Goal: Information Seeking & Learning: Learn about a topic

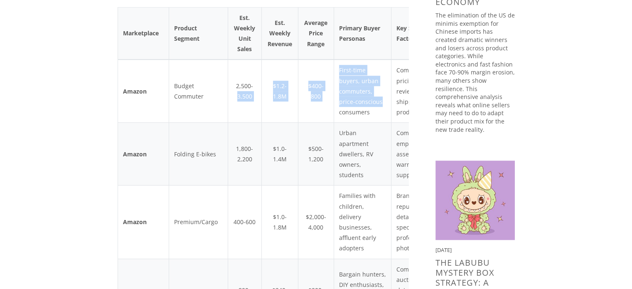
scroll to position [0, 41]
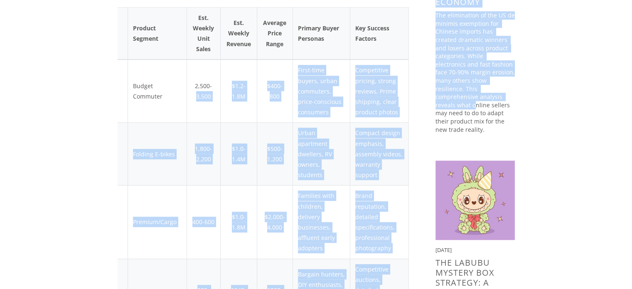
drag, startPoint x: 272, startPoint y: 84, endPoint x: 470, endPoint y: 93, distance: 197.9
click at [320, 107] on td "First-time buyers, urban commuters, price-conscious consumers" at bounding box center [320, 90] width 57 height 63
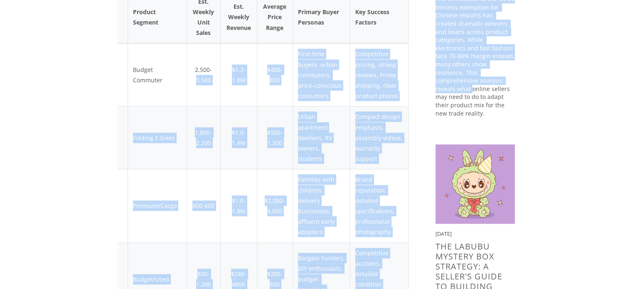
scroll to position [567, 0]
click at [396, 131] on td "Compact design emphasis, assembly videos, warranty support" at bounding box center [379, 137] width 59 height 63
click at [485, 121] on link "Read More →" at bounding box center [474, 125] width 79 height 8
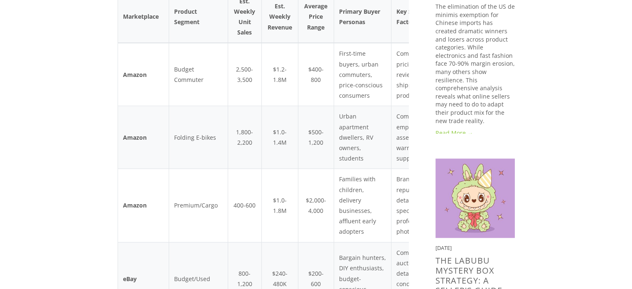
click at [305, 147] on td "$500-1,200" at bounding box center [315, 137] width 35 height 63
click at [376, 109] on td "Urban apartment dwellers, RV owners, students" at bounding box center [361, 137] width 57 height 63
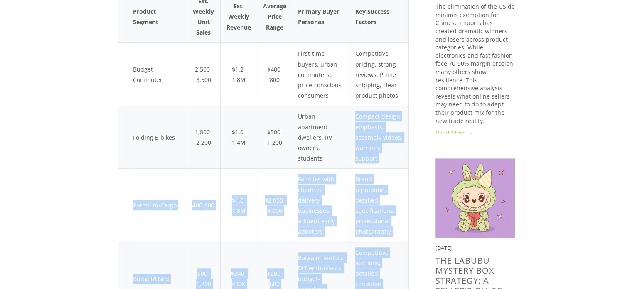
drag, startPoint x: 397, startPoint y: 116, endPoint x: 417, endPoint y: 121, distance: 20.5
click at [408, 120] on td "Compact design emphasis, assembly videos, warranty support" at bounding box center [379, 137] width 59 height 63
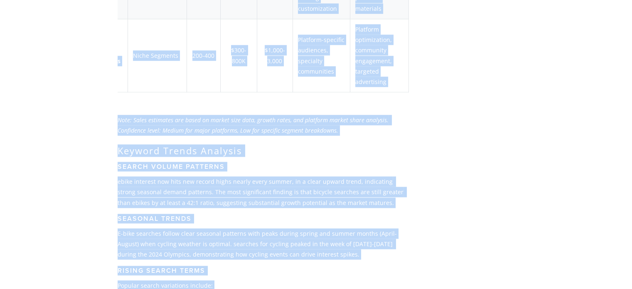
scroll to position [1115, 0]
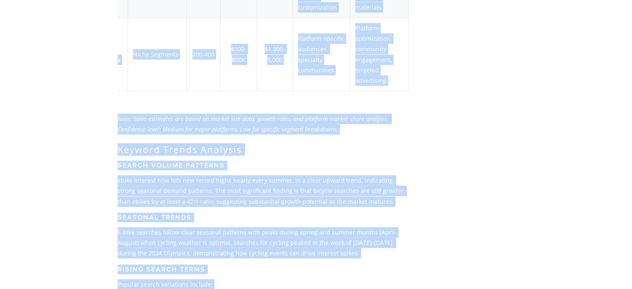
click at [220, 144] on h2 "Keyword Trends Analysis" at bounding box center [263, 149] width 291 height 11
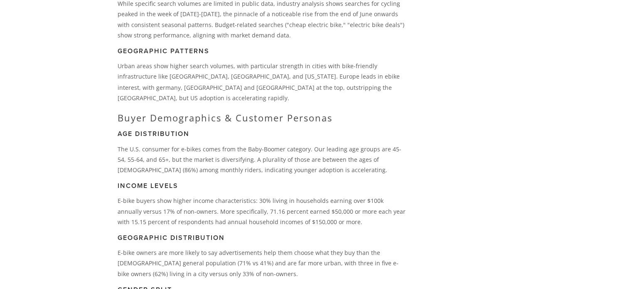
scroll to position [1497, 0]
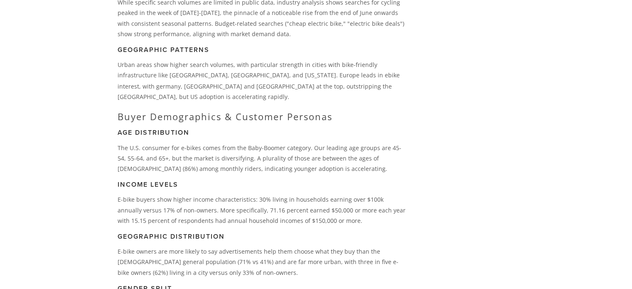
click at [181, 142] on p "The U.S. consumer for e-bikes comes from the Baby-Boomer category. Our leading …" at bounding box center [263, 158] width 291 height 32
click at [372, 142] on p "The U.S. consumer for e-bikes comes from the Baby-Boomer category. Our leading …" at bounding box center [263, 158] width 291 height 32
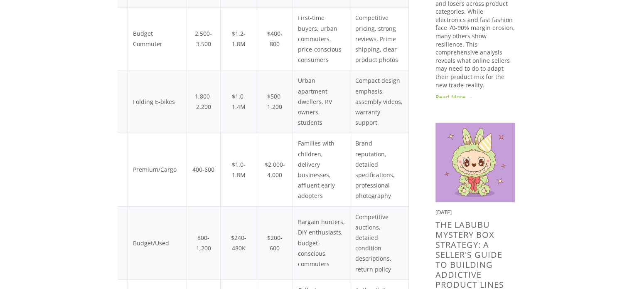
scroll to position [600, 0]
